Goal: Find specific page/section: Find specific page/section

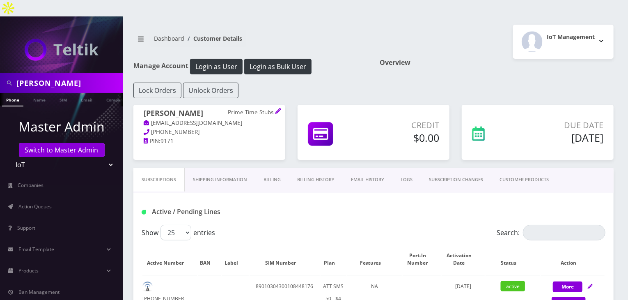
scroll to position [0, 4]
drag, startPoint x: 43, startPoint y: 65, endPoint x: 0, endPoint y: 63, distance: 42.7
click at [0, 73] on div "david" at bounding box center [61, 83] width 123 height 20
type input "atrigos"
click at [101, 93] on link "Company" at bounding box center [111, 100] width 27 height 14
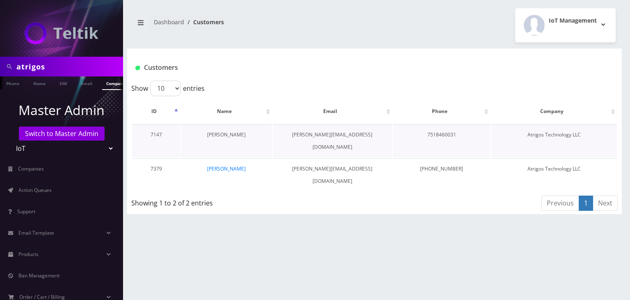
click at [240, 134] on link "Steve Anderson" at bounding box center [226, 134] width 39 height 7
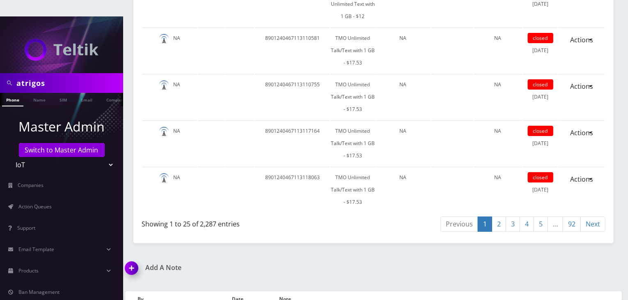
scroll to position [3157, 0]
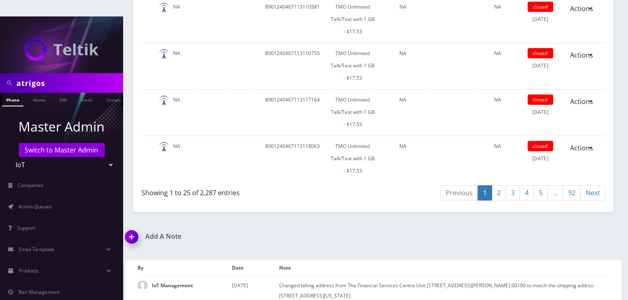
drag, startPoint x: 11, startPoint y: 71, endPoint x: 0, endPoint y: 71, distance: 11.5
click at [0, 73] on div "atrigos" at bounding box center [61, 83] width 123 height 20
type input "javier"
click at [28, 93] on li "Name" at bounding box center [39, 100] width 25 height 14
click at [34, 93] on link "Name" at bounding box center [39, 100] width 21 height 14
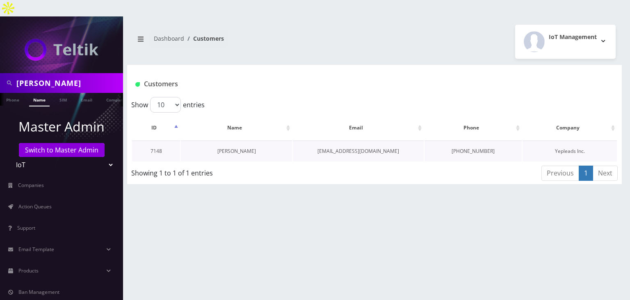
click at [231, 147] on link "Javier Navarrete" at bounding box center [236, 150] width 39 height 7
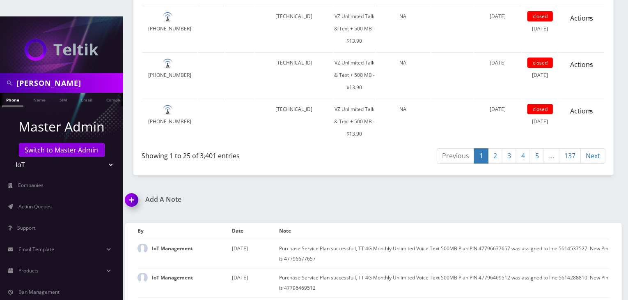
scroll to position [2872, 0]
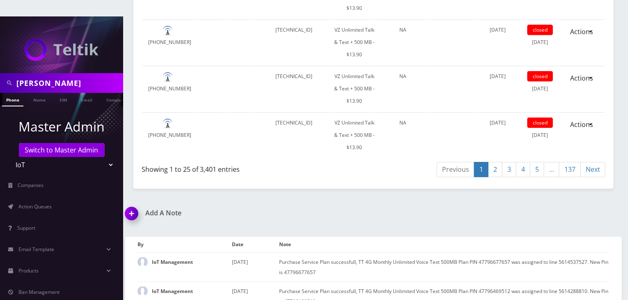
drag, startPoint x: 56, startPoint y: 70, endPoint x: 0, endPoint y: 73, distance: 56.3
click at [0, 73] on div "javier" at bounding box center [61, 83] width 123 height 20
type input "[PERSON_NAME]"
click at [36, 93] on link "Name" at bounding box center [39, 100] width 21 height 14
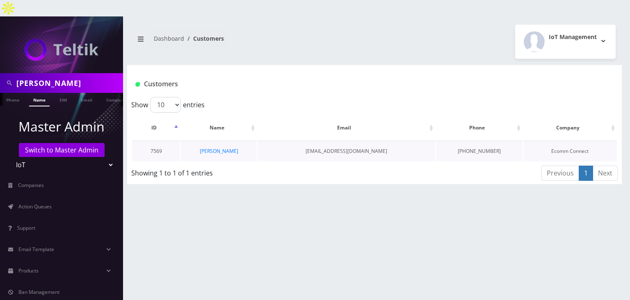
click at [220, 140] on td "Vivek Kumar" at bounding box center [219, 150] width 76 height 21
click at [223, 147] on link "Vivek Kumar" at bounding box center [219, 150] width 39 height 7
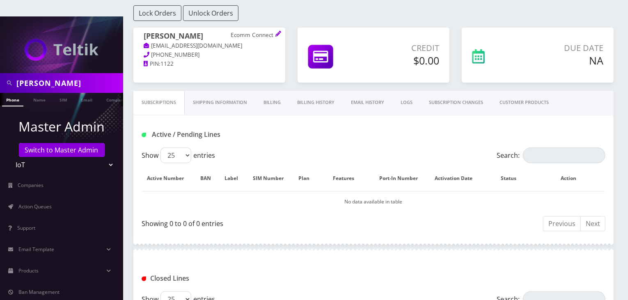
scroll to position [64, 0]
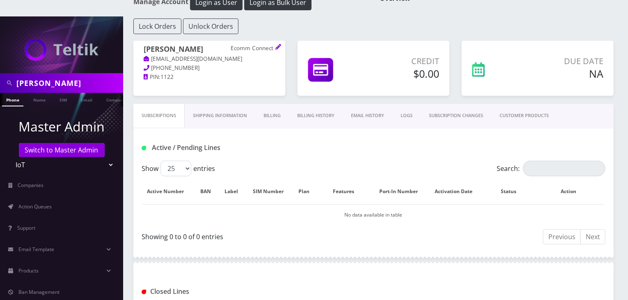
drag, startPoint x: 46, startPoint y: 66, endPoint x: 0, endPoint y: 66, distance: 46.0
click at [0, 73] on div "[PERSON_NAME]" at bounding box center [61, 83] width 123 height 20
type input "abe"
click at [36, 93] on link "Name" at bounding box center [39, 100] width 21 height 14
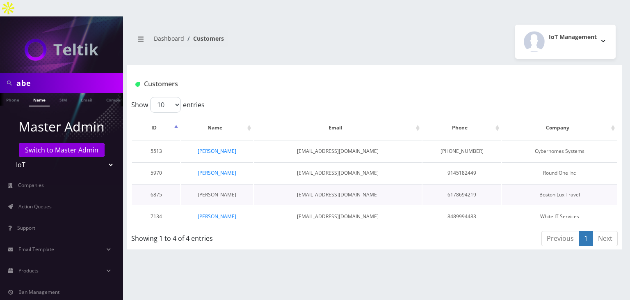
click at [222, 191] on link "[PERSON_NAME]" at bounding box center [217, 194] width 39 height 7
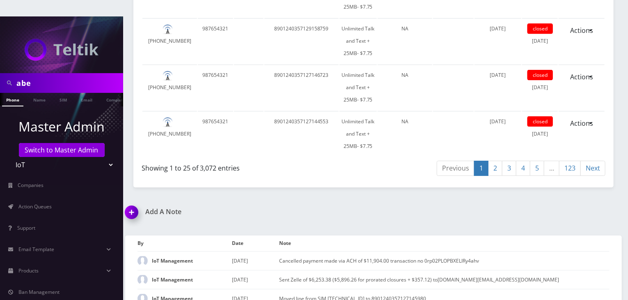
scroll to position [2901, 0]
